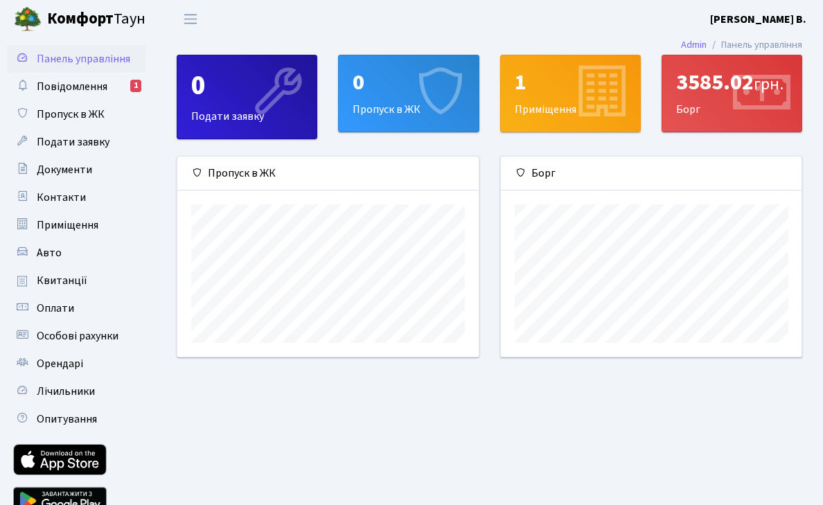
scroll to position [200, 301]
click at [111, 92] on link "Повідомлення 1" at bounding box center [76, 87] width 138 height 28
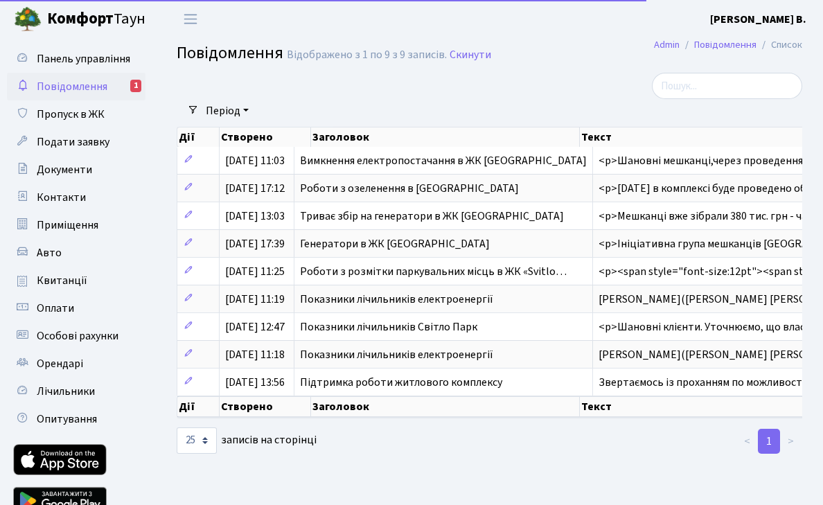
select select "25"
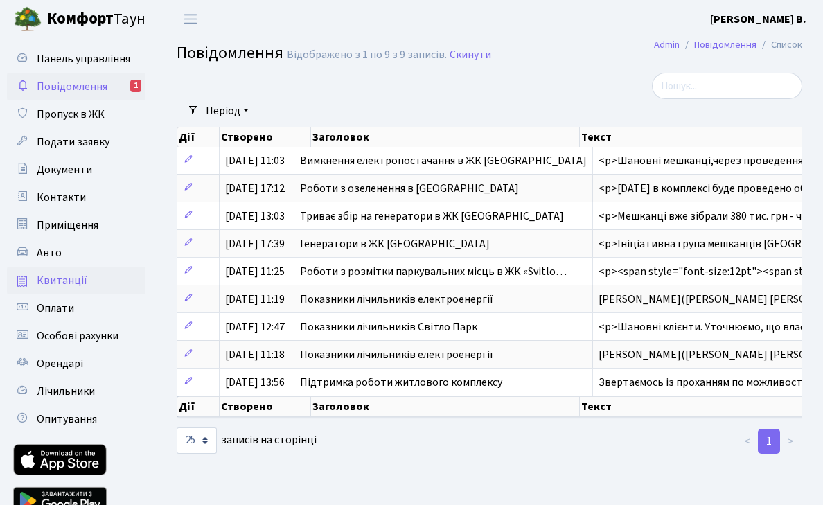
click at [85, 286] on link "Квитанції" at bounding box center [76, 281] width 138 height 28
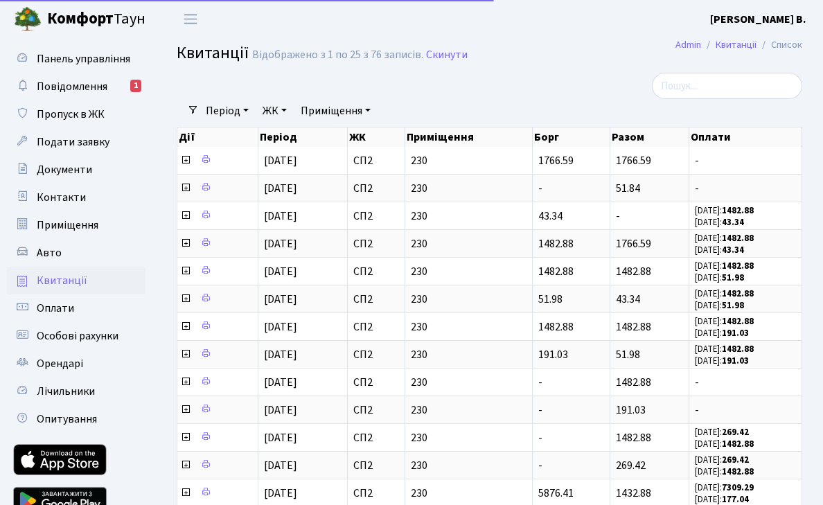
select select "25"
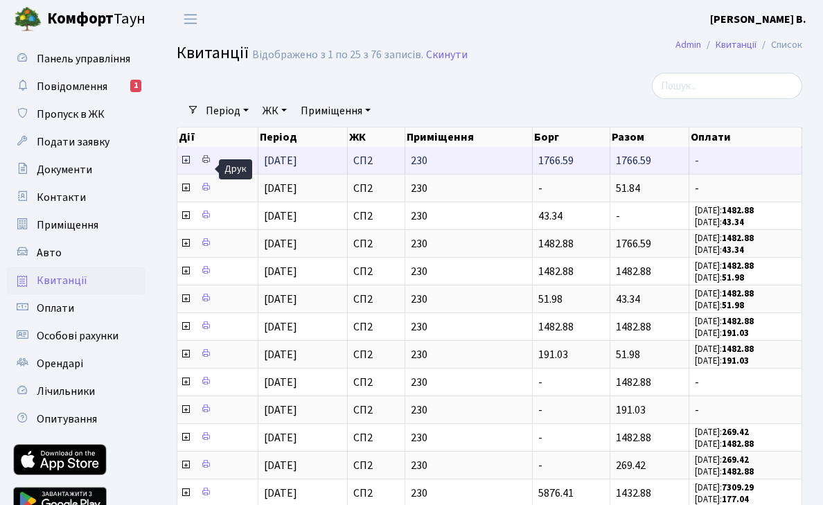
click at [208, 164] on icon at bounding box center [206, 159] width 10 height 10
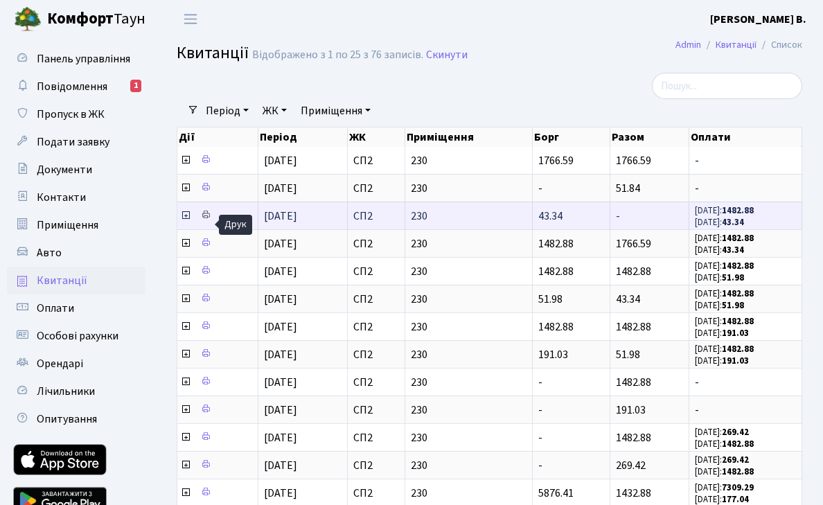
click at [202, 220] on icon at bounding box center [206, 215] width 10 height 10
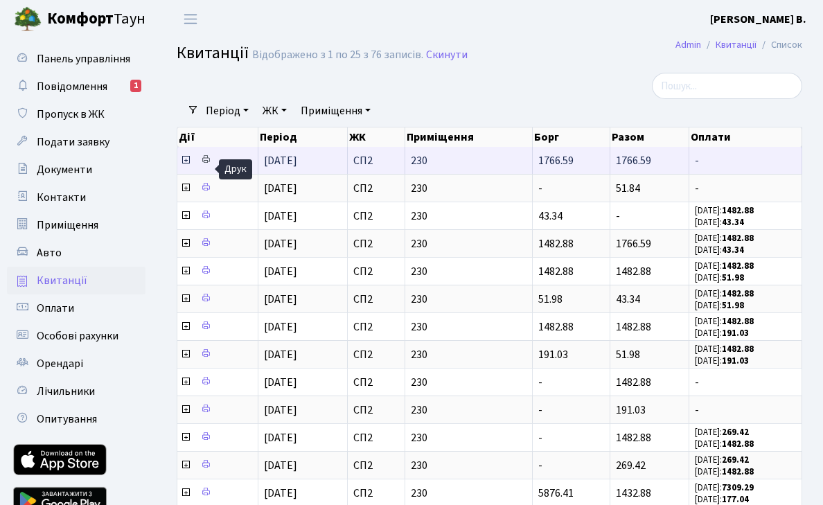
click at [208, 164] on icon at bounding box center [206, 159] width 10 height 10
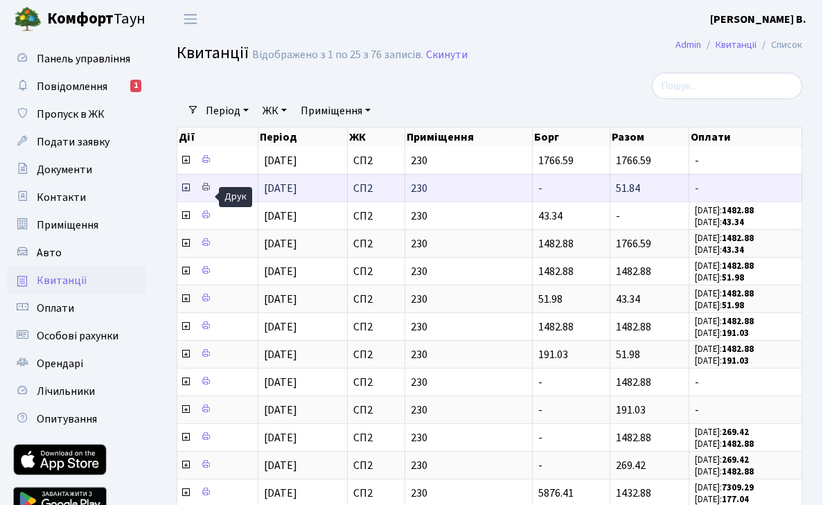
click at [205, 192] on icon at bounding box center [206, 187] width 10 height 10
